Goal: Task Accomplishment & Management: Manage account settings

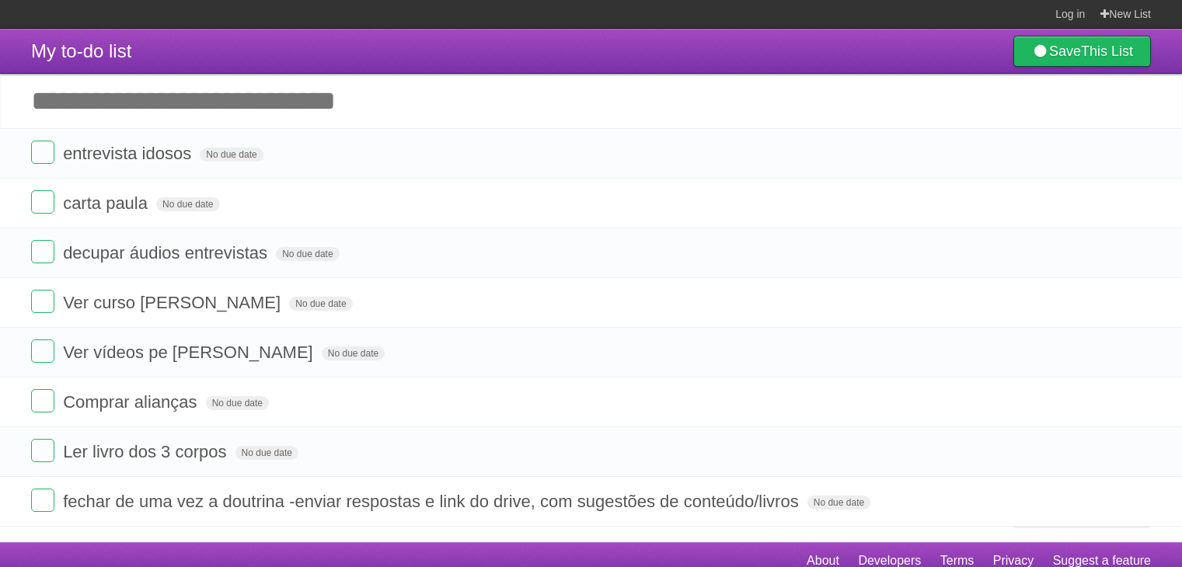
scroll to position [12, 0]
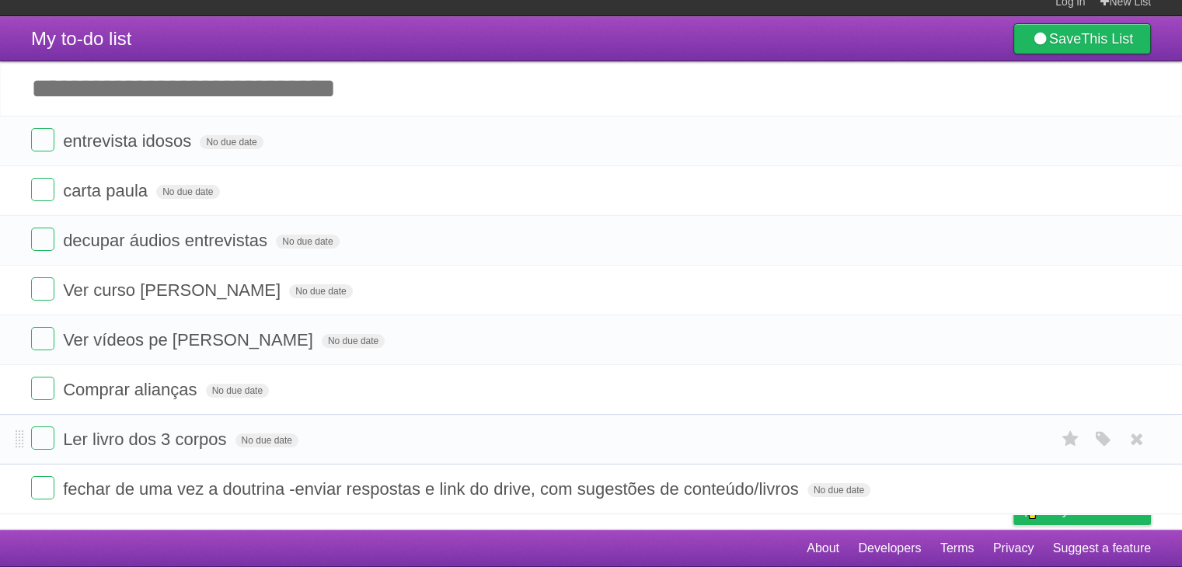
click at [364, 453] on li "Ler livro dos 3 corpos No due date White Red Blue Green Purple Orange" at bounding box center [591, 439] width 1182 height 51
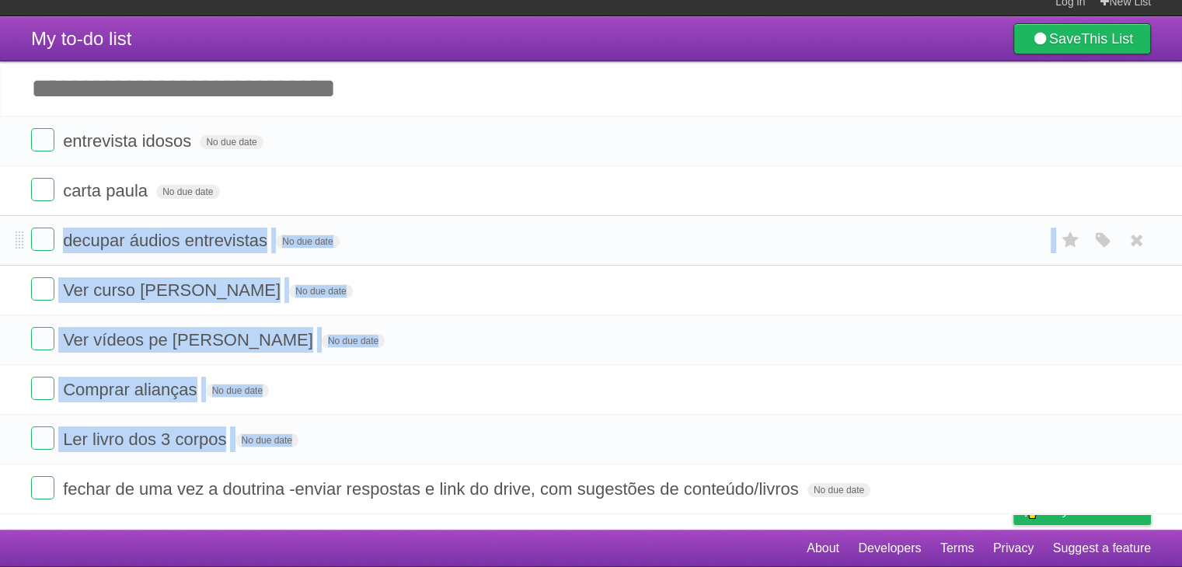
drag, startPoint x: 364, startPoint y: 453, endPoint x: 467, endPoint y: 251, distance: 226.6
click at [467, 251] on ul "entrevista idosos No due date White Red Blue Green Purple Orange carta [PERSON_…" at bounding box center [591, 315] width 1182 height 399
click at [467, 251] on form "decupar áudios entrevistas No due date White Red Blue Green Purple Orange" at bounding box center [591, 241] width 1120 height 26
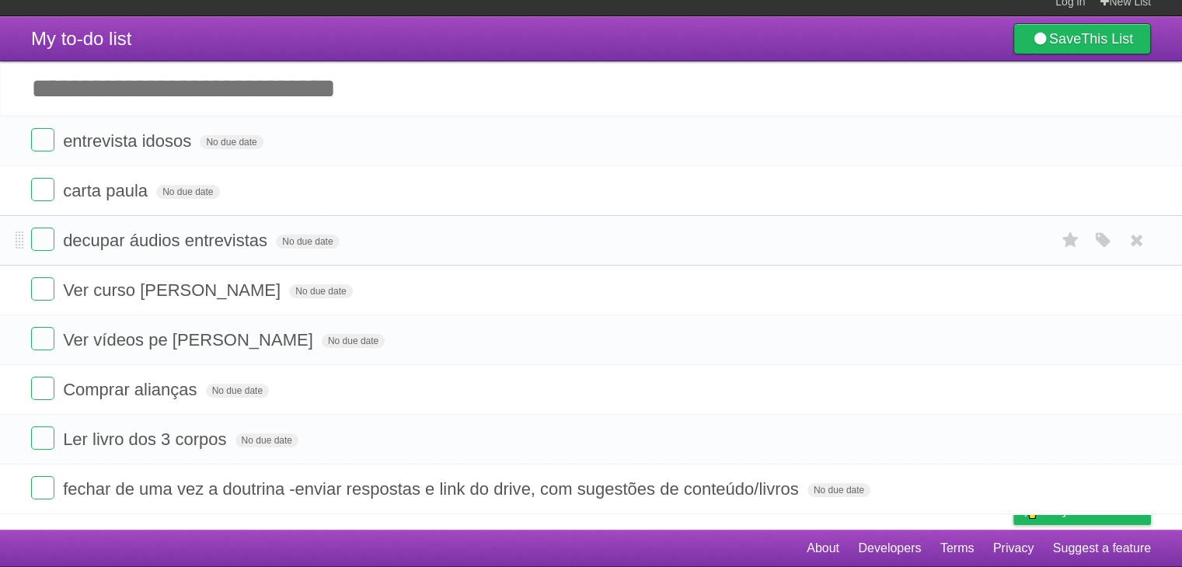
click at [467, 251] on form "decupar áudios entrevistas No due date White Red Blue Green Purple Orange" at bounding box center [591, 241] width 1120 height 26
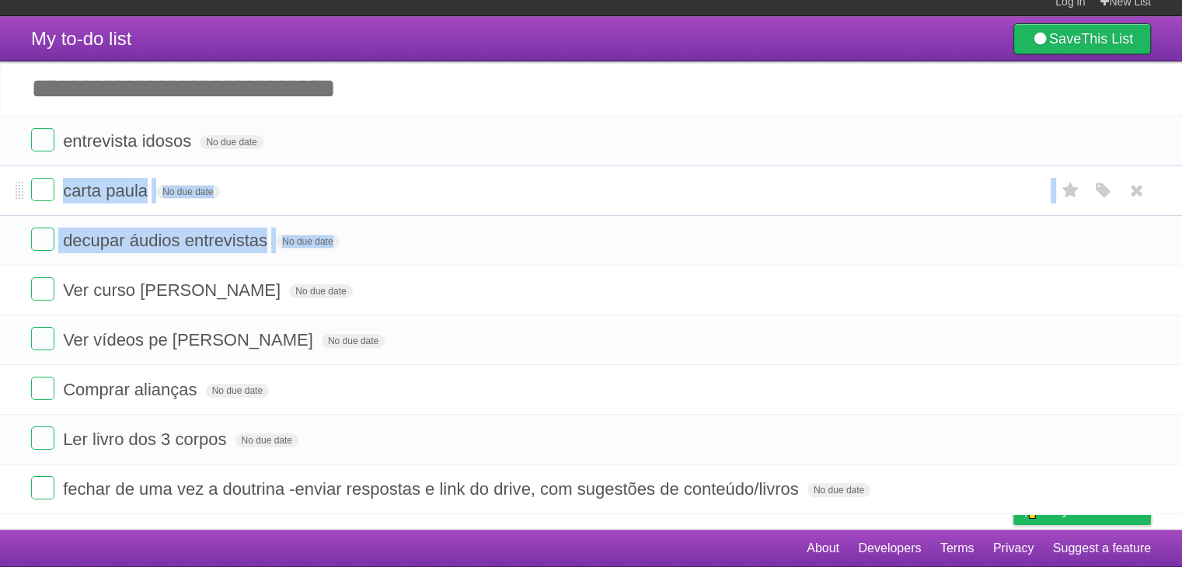
drag, startPoint x: 467, startPoint y: 251, endPoint x: 471, endPoint y: 178, distance: 73.1
click at [471, 178] on ul "entrevista idosos No due date White Red Blue Green Purple Orange carta [PERSON_…" at bounding box center [591, 315] width 1182 height 399
click at [471, 178] on li "carta paula No due date White Red Blue Green Purple Orange" at bounding box center [591, 190] width 1182 height 51
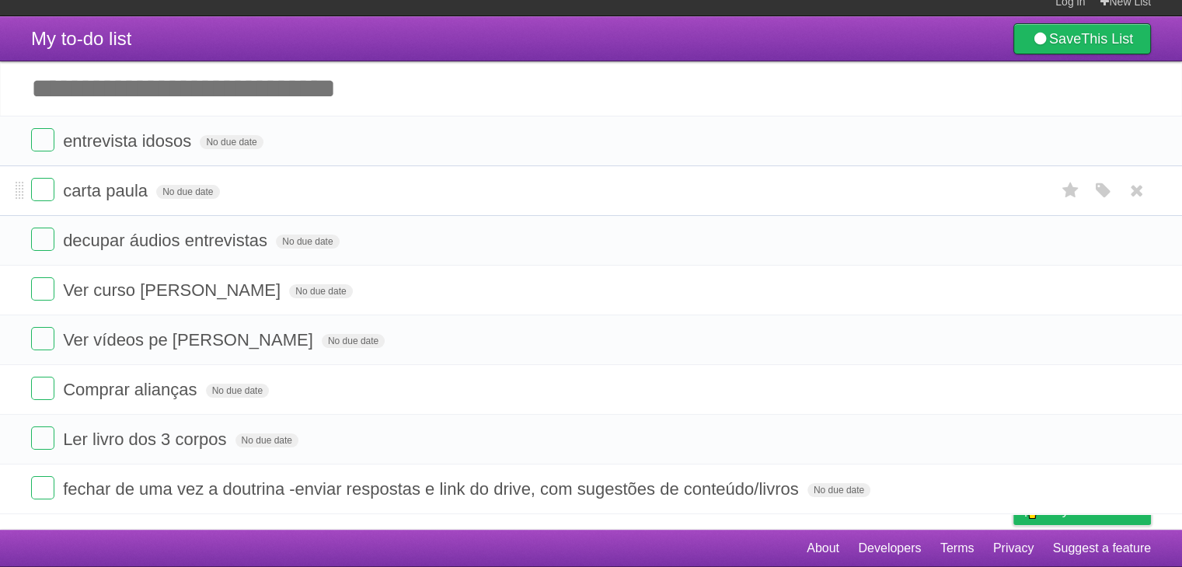
click at [471, 178] on li "carta paula No due date White Red Blue Green Purple Orange" at bounding box center [591, 190] width 1182 height 51
drag, startPoint x: 471, startPoint y: 178, endPoint x: 462, endPoint y: 145, distance: 33.7
click at [462, 145] on ul "entrevista idosos No due date White Red Blue Green Purple Orange carta [PERSON_…" at bounding box center [591, 315] width 1182 height 399
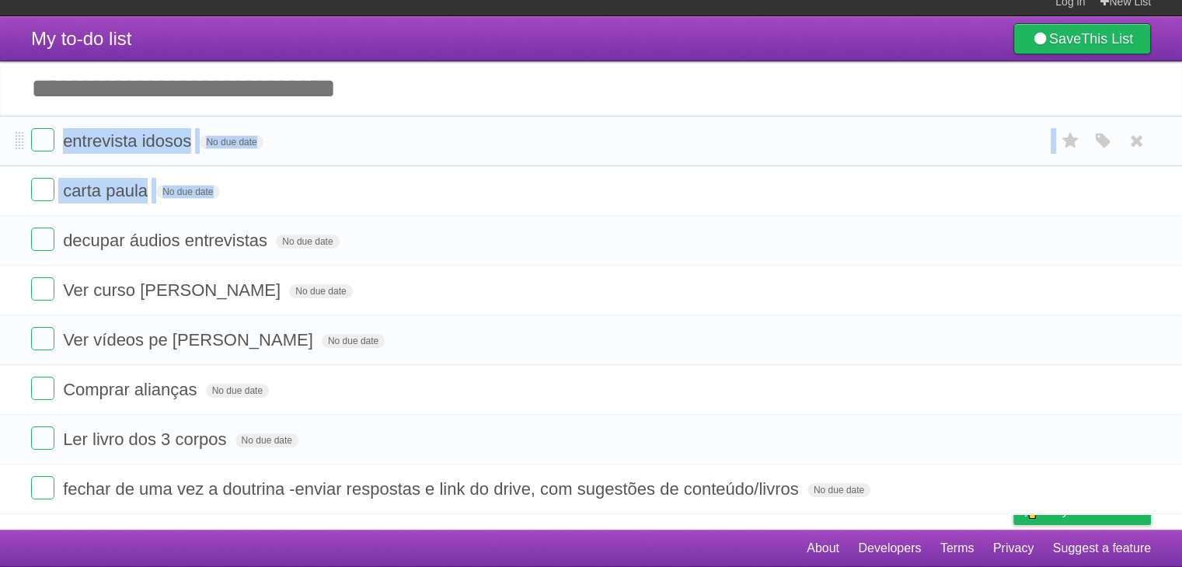
click at [462, 145] on form "entrevista idosos No due date White Red Blue Green Purple Orange" at bounding box center [591, 141] width 1120 height 26
